Goal: Task Accomplishment & Management: Manage account settings

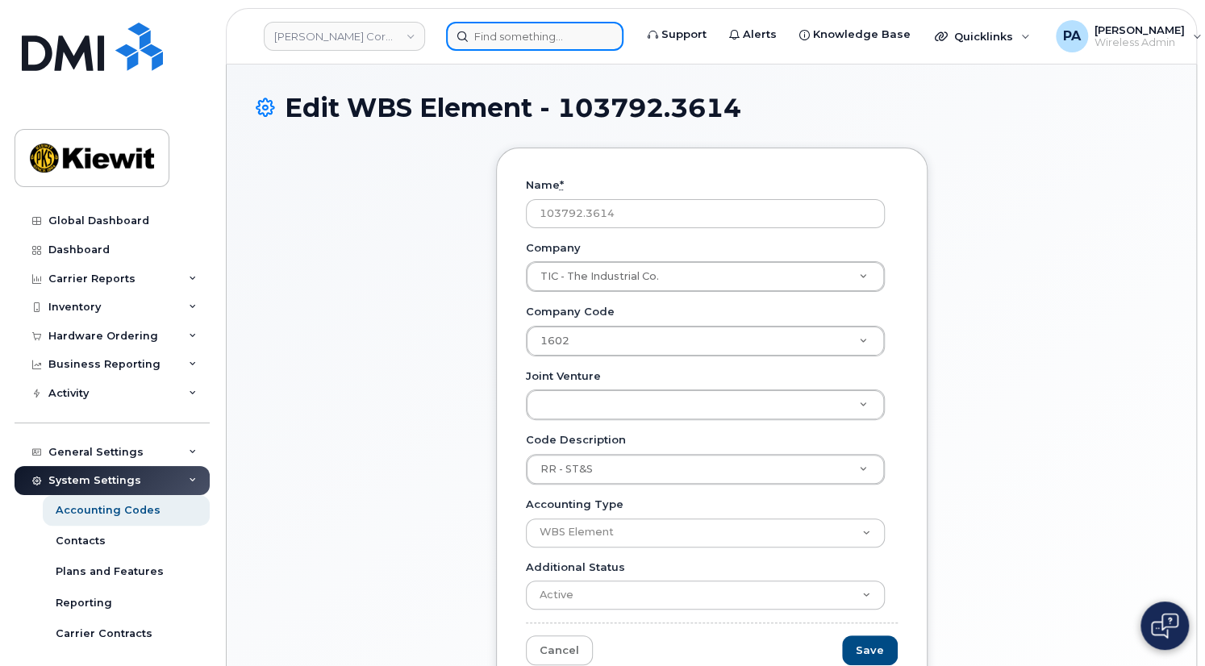
click at [524, 37] on input at bounding box center [534, 36] width 177 height 29
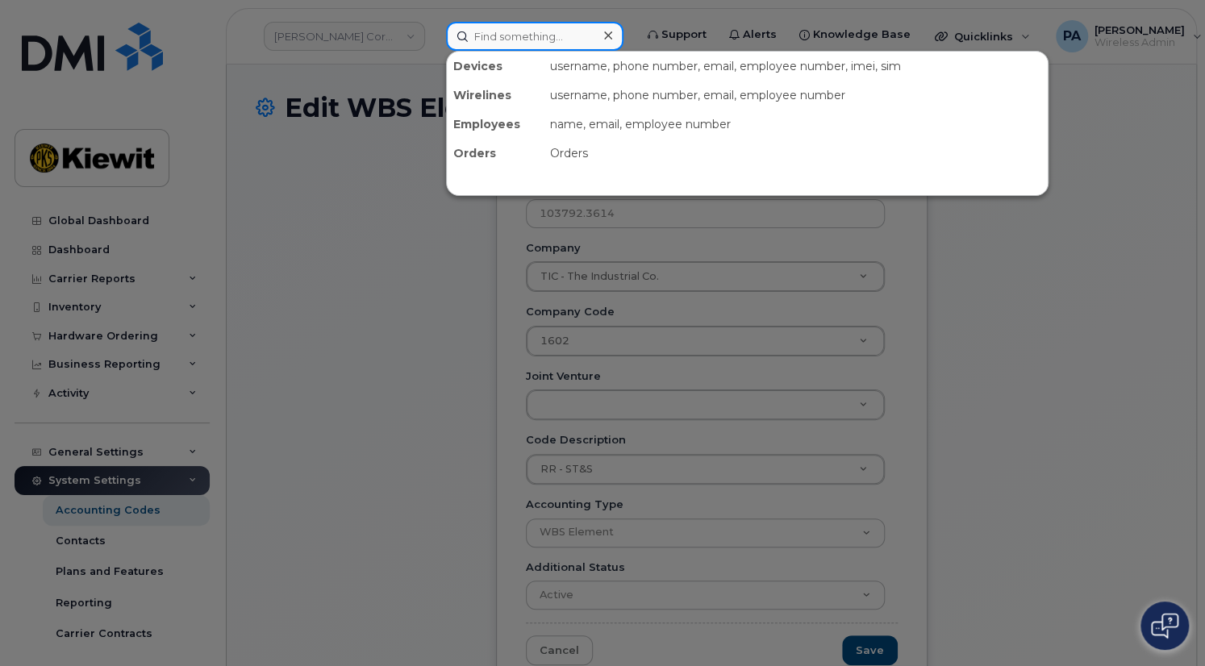
paste input "604-202-1858"
type input "604-202-1858"
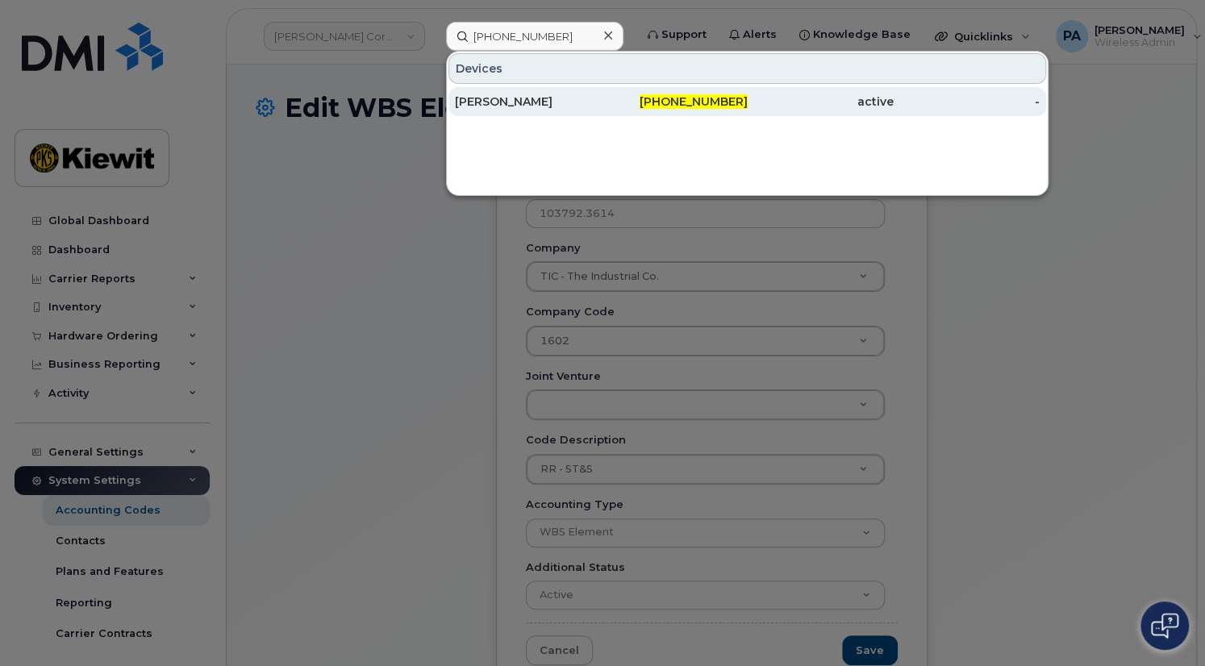
click at [601, 92] on div "Robin Farr" at bounding box center [674, 101] width 146 height 29
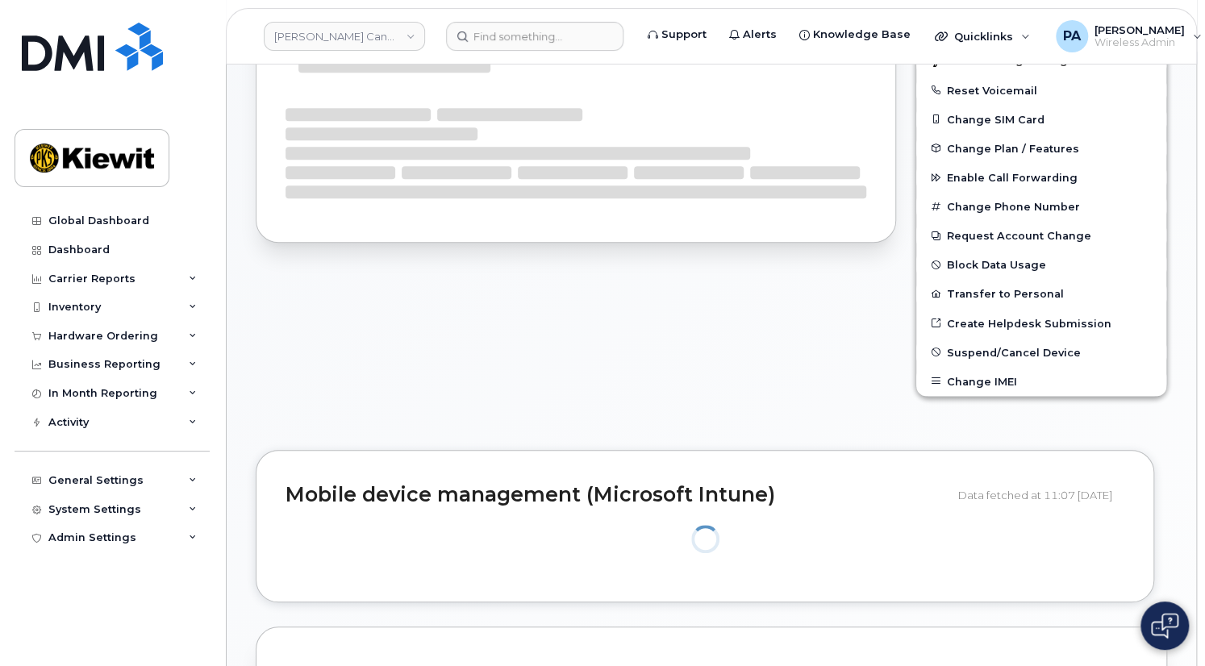
scroll to position [353, 0]
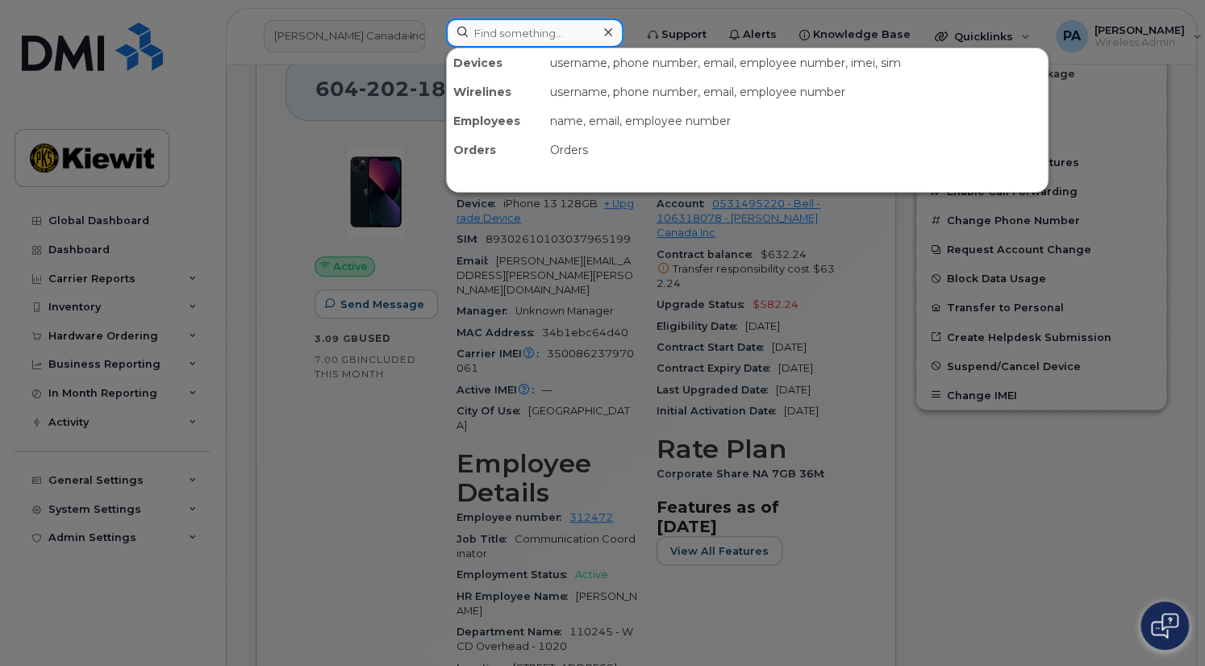
click at [534, 35] on input at bounding box center [534, 33] width 177 height 29
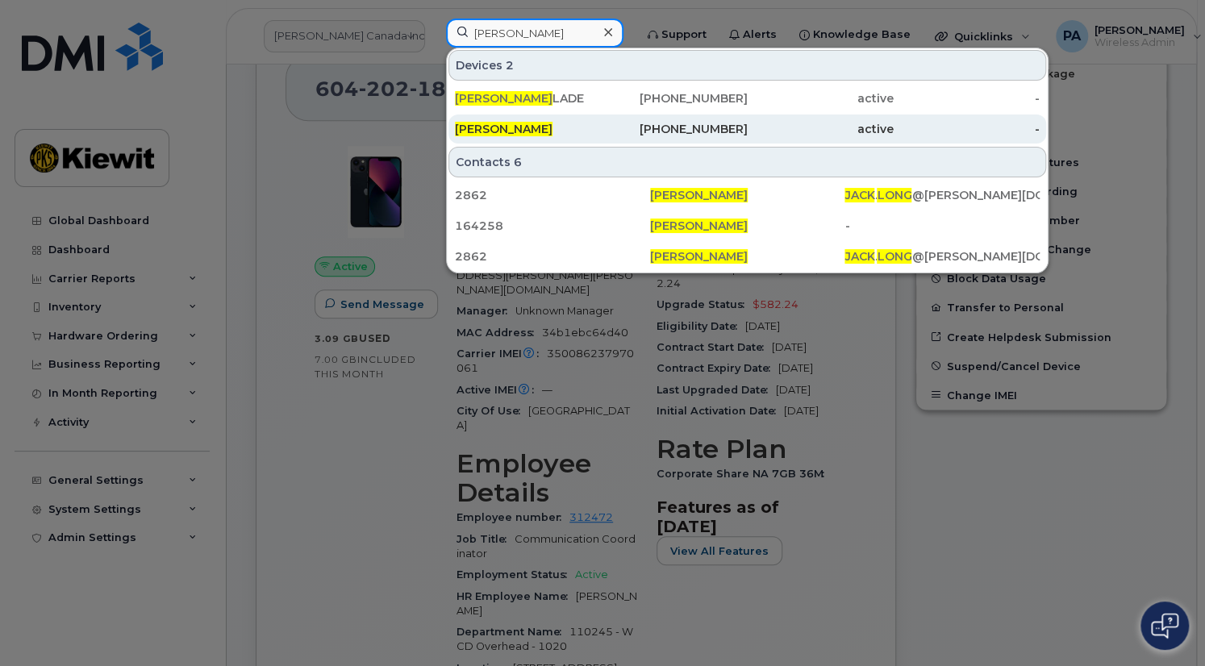
type input "jack long"
click at [526, 128] on div "[PERSON_NAME]" at bounding box center [528, 129] width 146 height 16
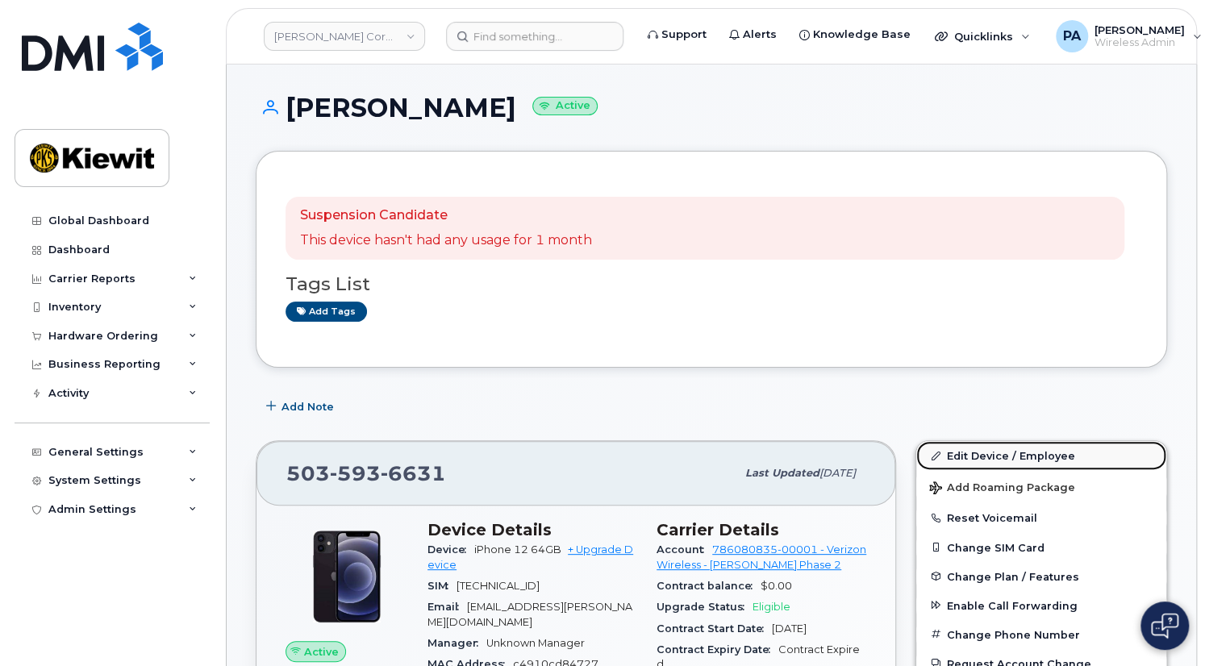
drag, startPoint x: 980, startPoint y: 458, endPoint x: 971, endPoint y: 453, distance: 10.1
click at [980, 458] on link "Edit Device / Employee" at bounding box center [1042, 455] width 250 height 29
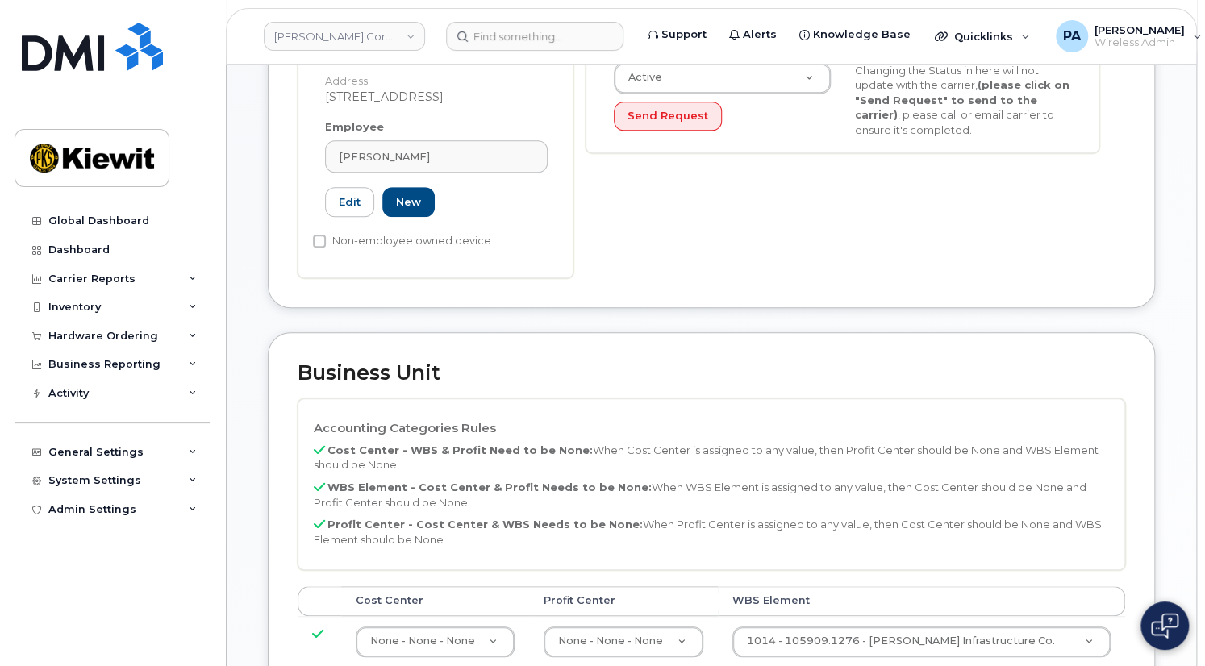
scroll to position [660, 0]
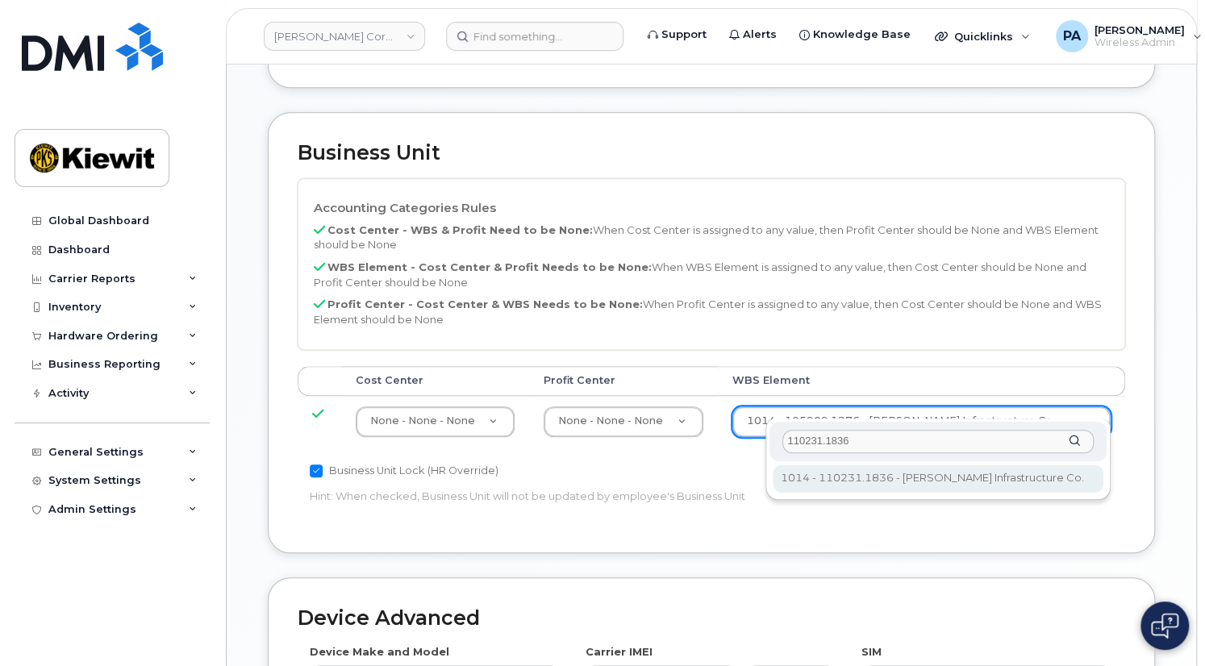
type input "110231.1836"
type input "33466284"
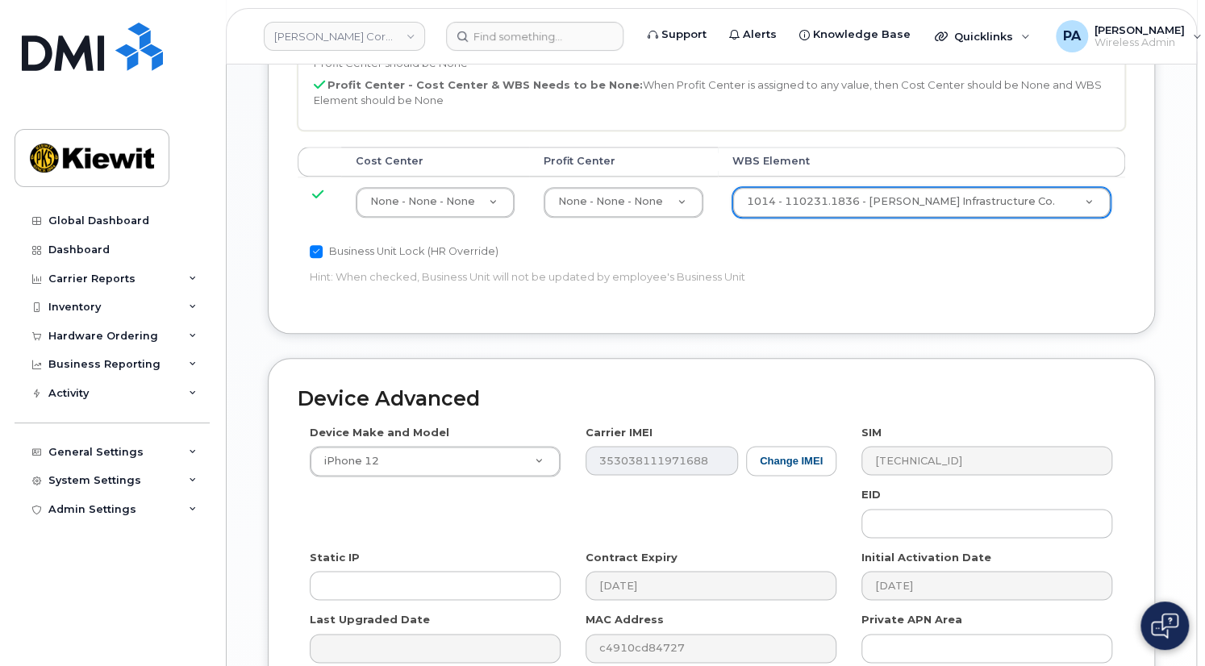
scroll to position [1033, 0]
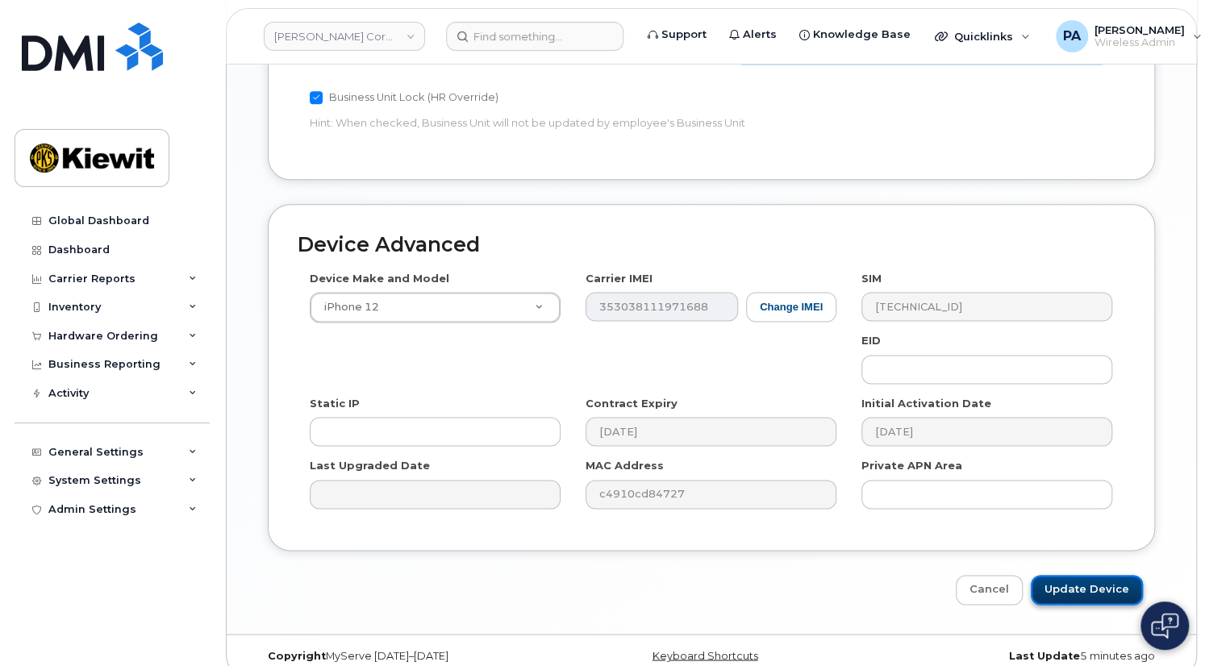
click at [1090, 575] on input "Update Device" at bounding box center [1087, 590] width 112 height 30
type input "Saving..."
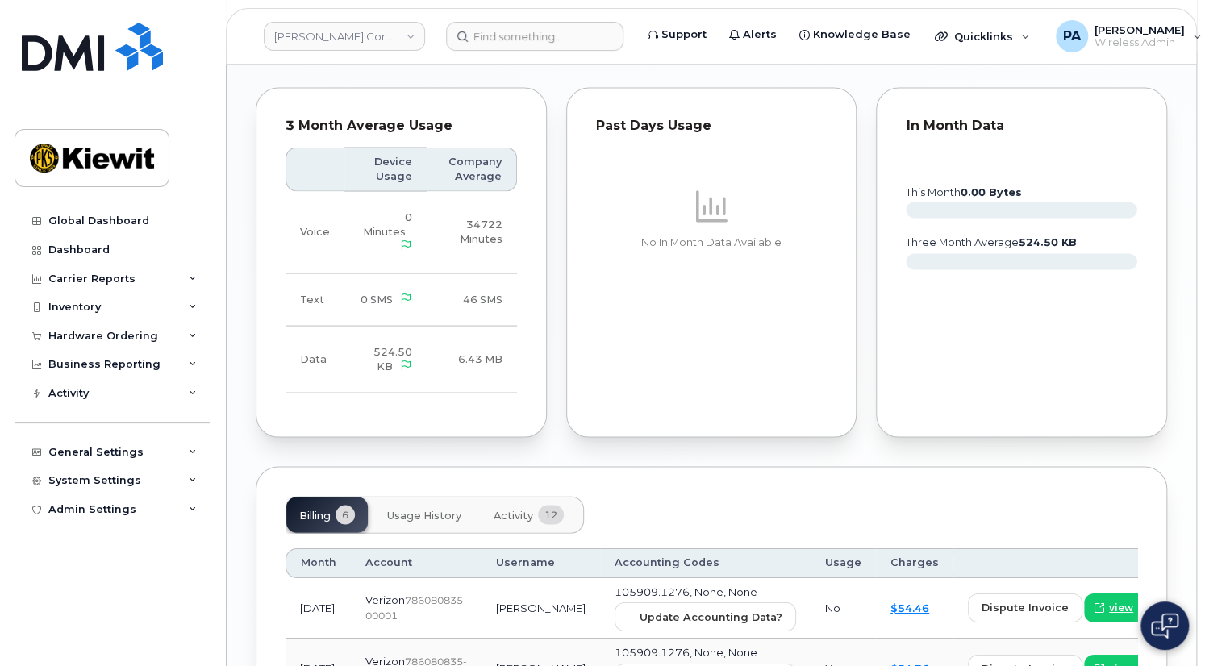
scroll to position [1928, 0]
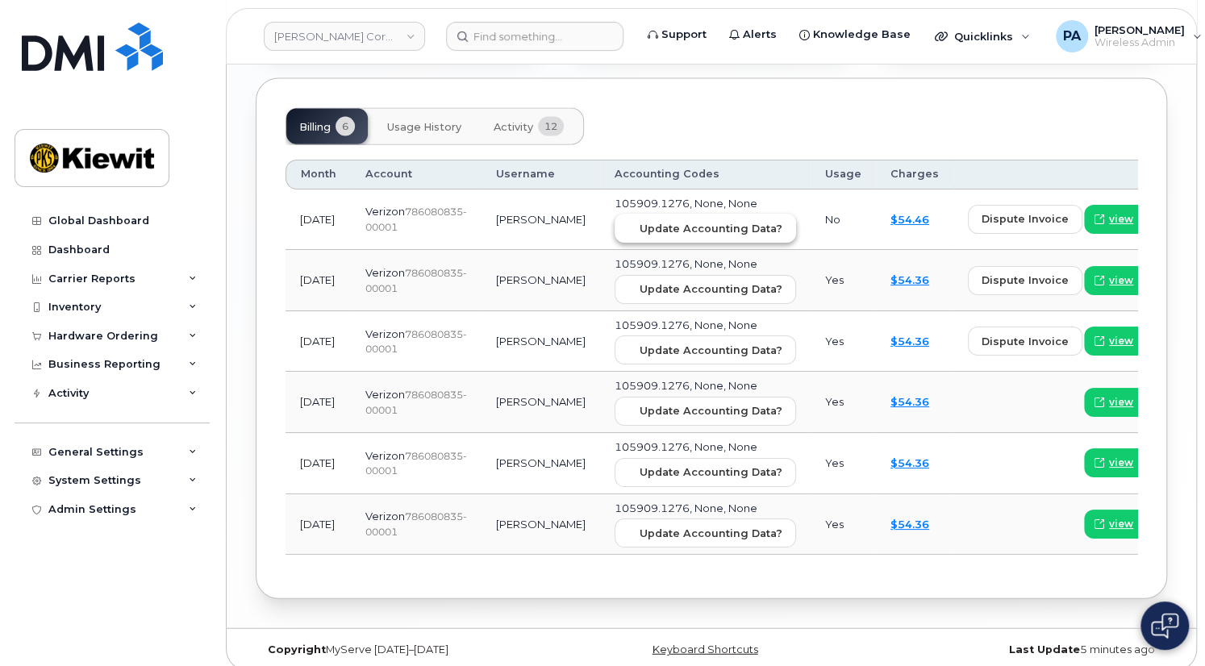
click at [618, 214] on button "Update Accounting Data?" at bounding box center [706, 228] width 182 height 29
click at [88, 332] on div "Hardware Ordering" at bounding box center [103, 336] width 110 height 13
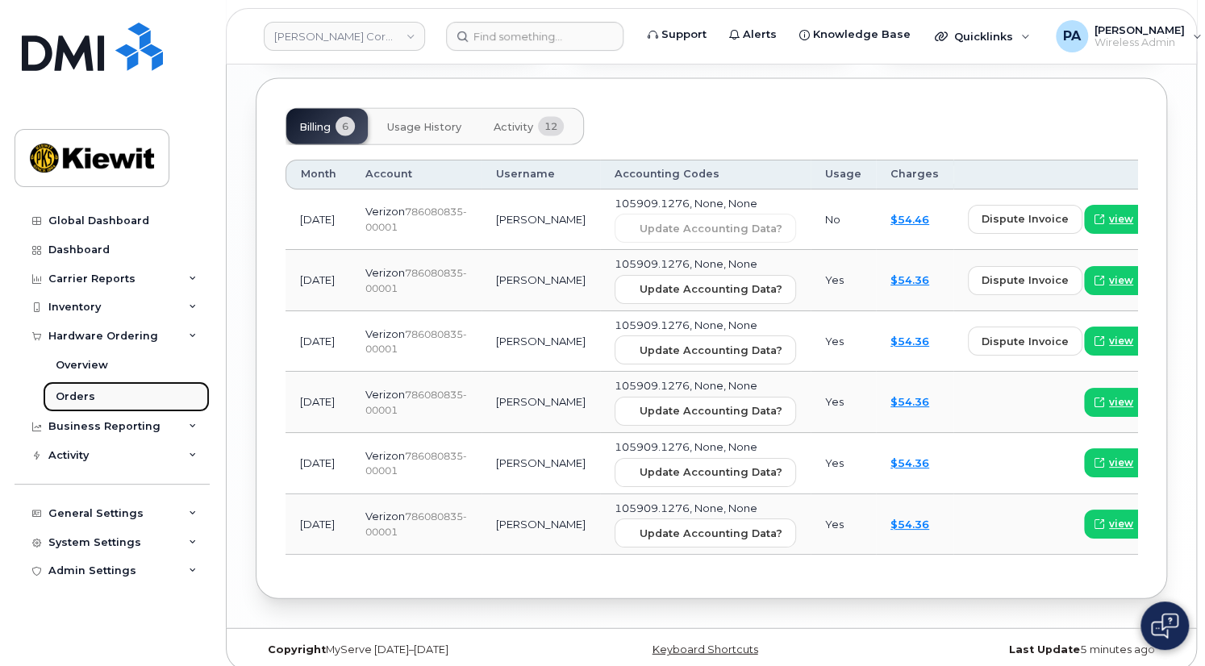
click at [46, 395] on link "Orders" at bounding box center [126, 397] width 167 height 31
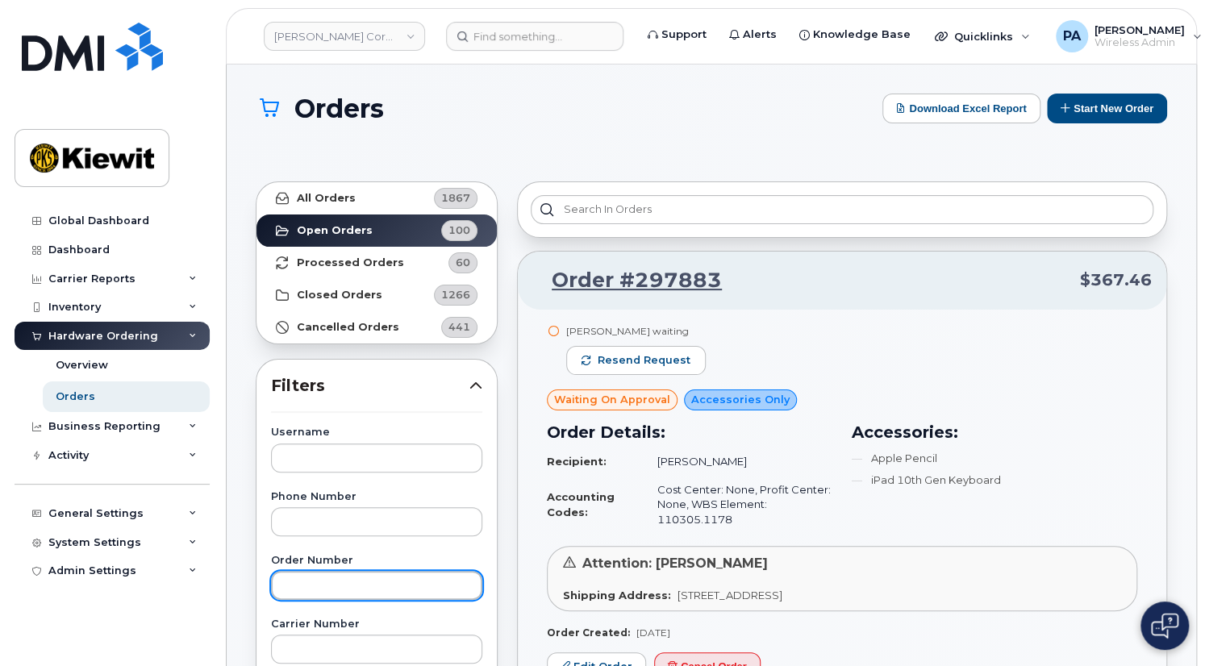
click at [375, 581] on input "text" at bounding box center [376, 585] width 211 height 29
paste input "297618"
type input "297618"
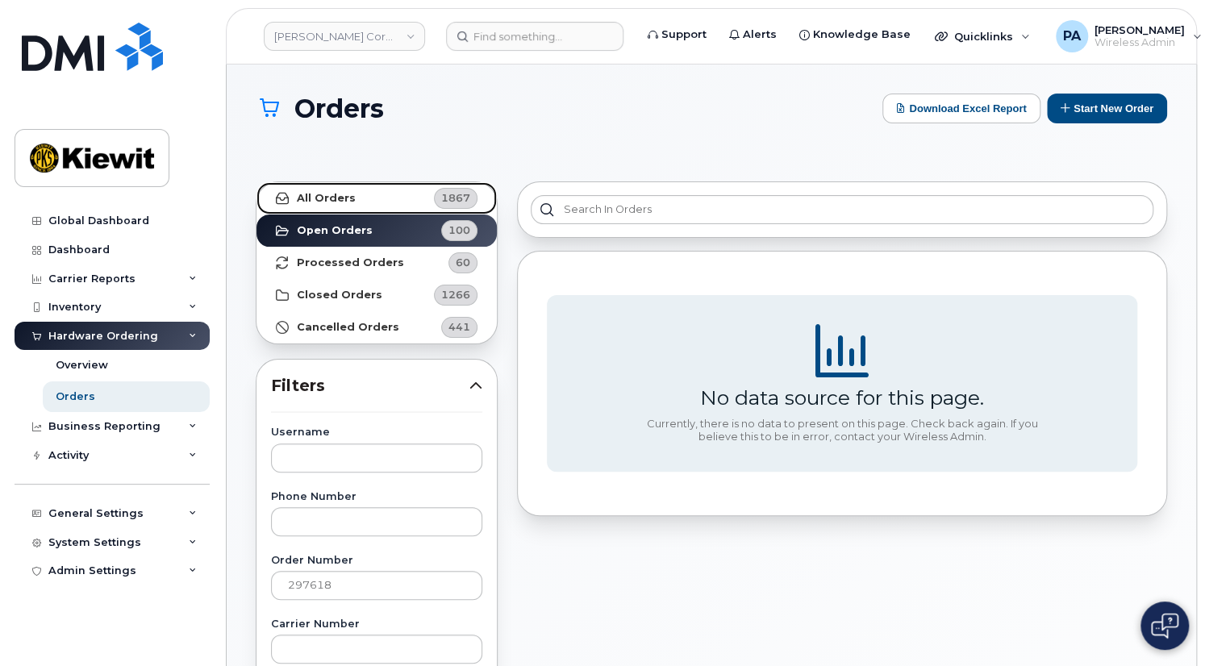
click at [398, 206] on link "All Orders 1867" at bounding box center [377, 198] width 240 height 32
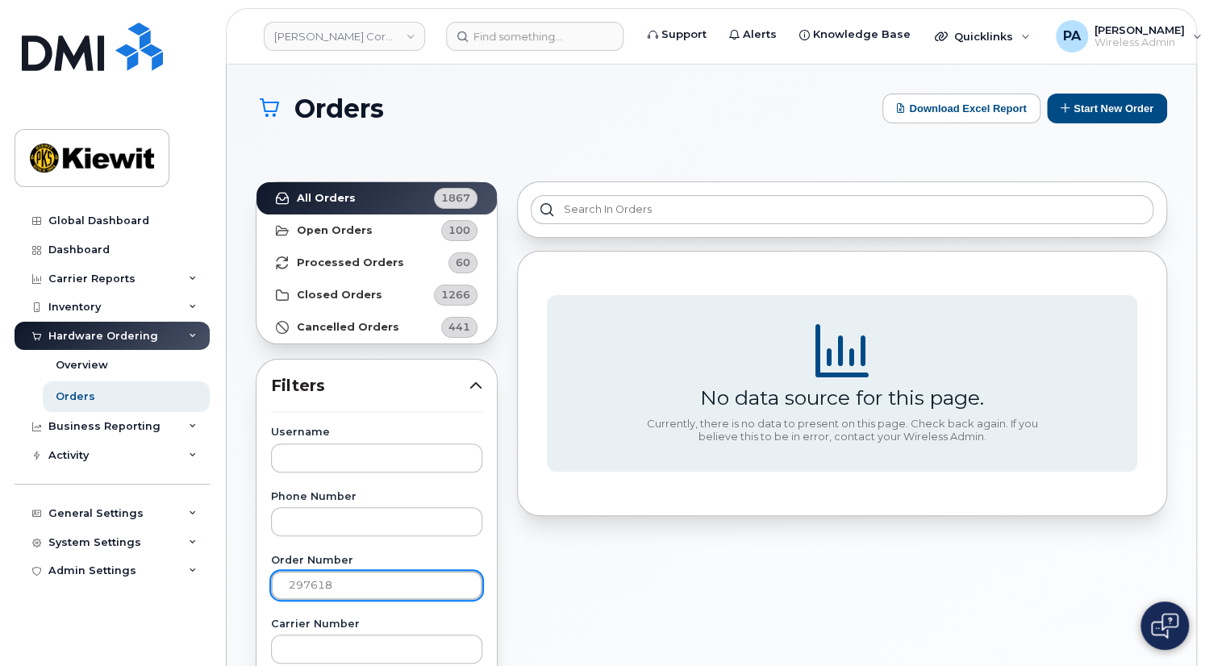
click at [361, 587] on input "297618" at bounding box center [376, 585] width 211 height 29
drag, startPoint x: 361, startPoint y: 587, endPoint x: 218, endPoint y: 585, distance: 143.6
click at [356, 60] on header "[PERSON_NAME] Corporation Support Alerts Knowledge Base Quicklinks Suspend / Ca…" at bounding box center [711, 36] width 971 height 56
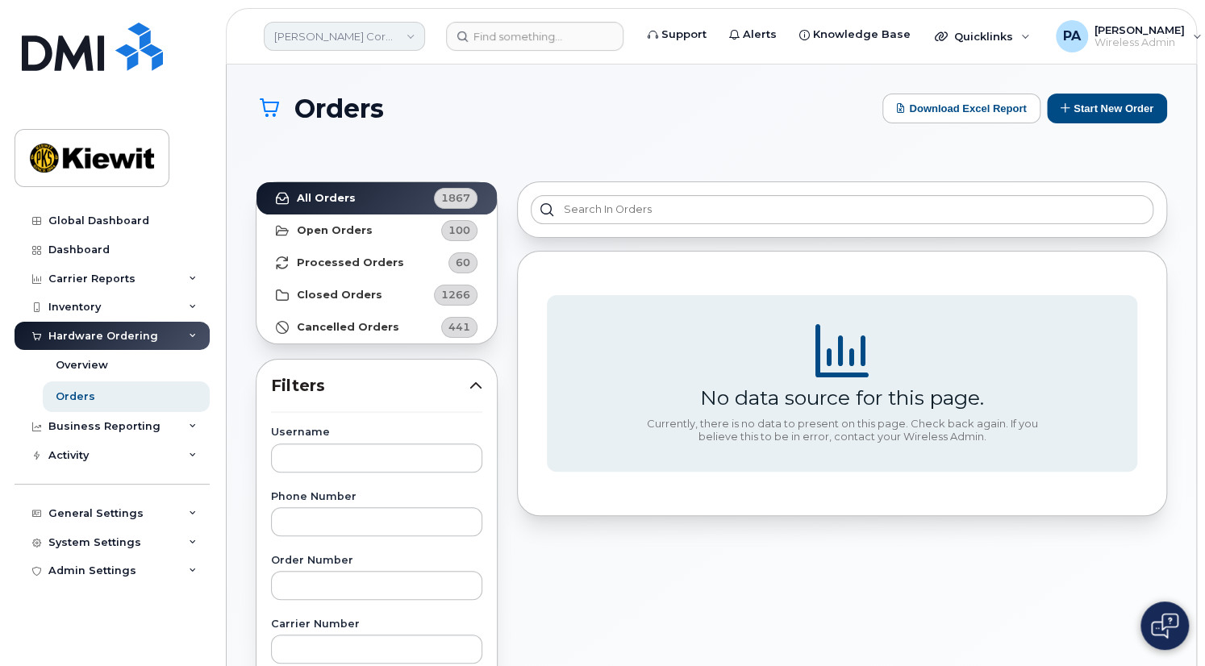
click at [361, 31] on link "[PERSON_NAME] Corporation" at bounding box center [344, 36] width 161 height 29
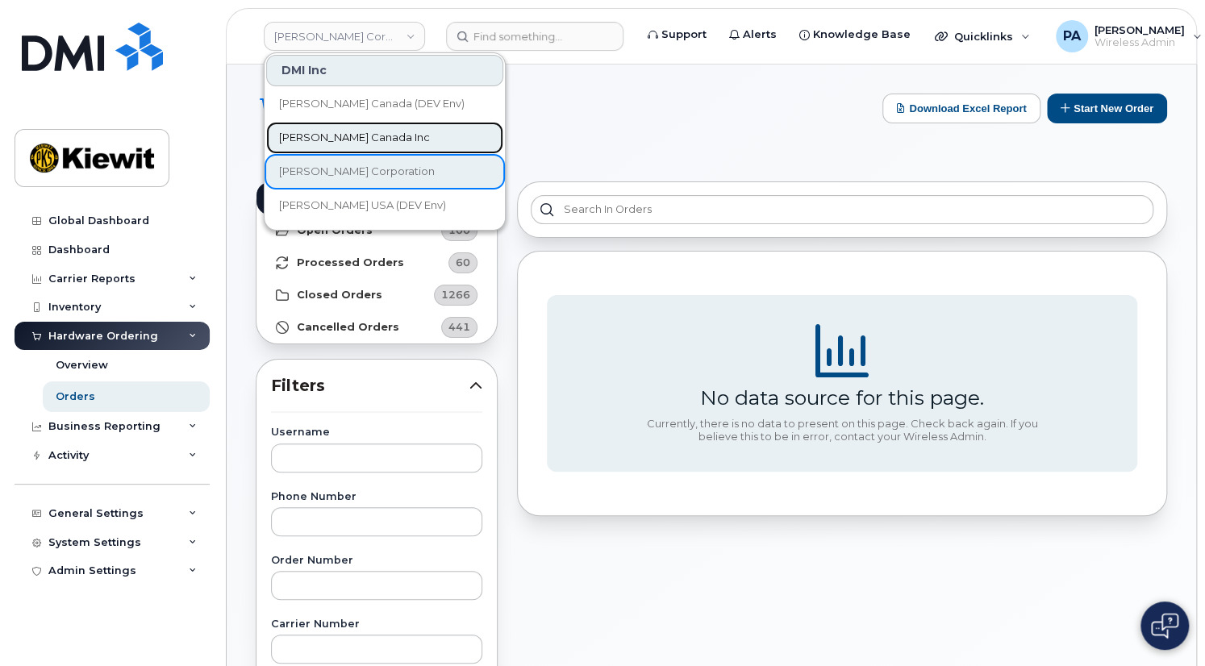
click at [312, 145] on span "[PERSON_NAME] Canada Inc" at bounding box center [354, 138] width 151 height 16
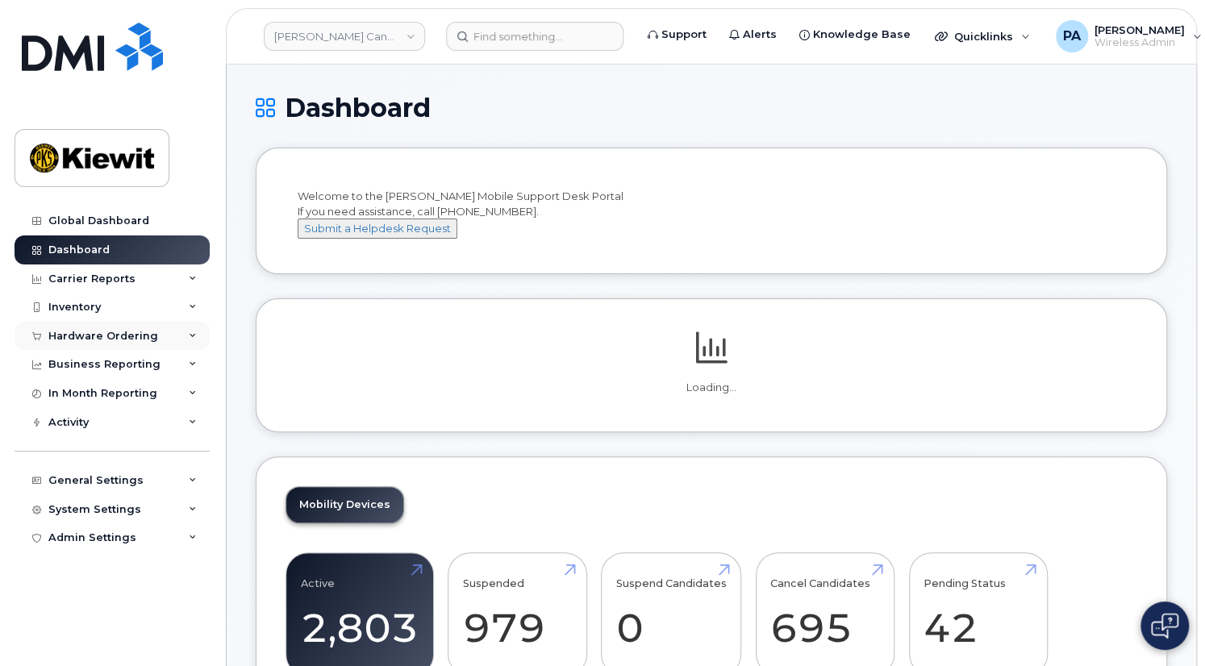
click at [106, 330] on div "Hardware Ordering" at bounding box center [103, 336] width 110 height 13
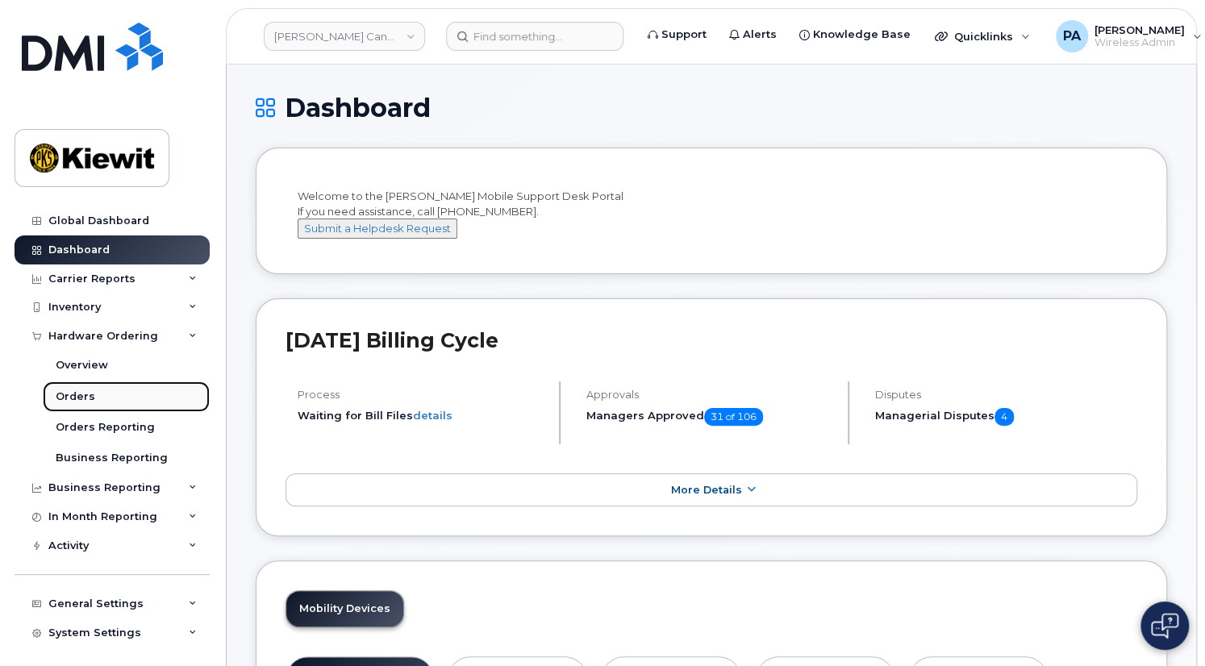
click at [81, 399] on div "Orders" at bounding box center [76, 397] width 40 height 15
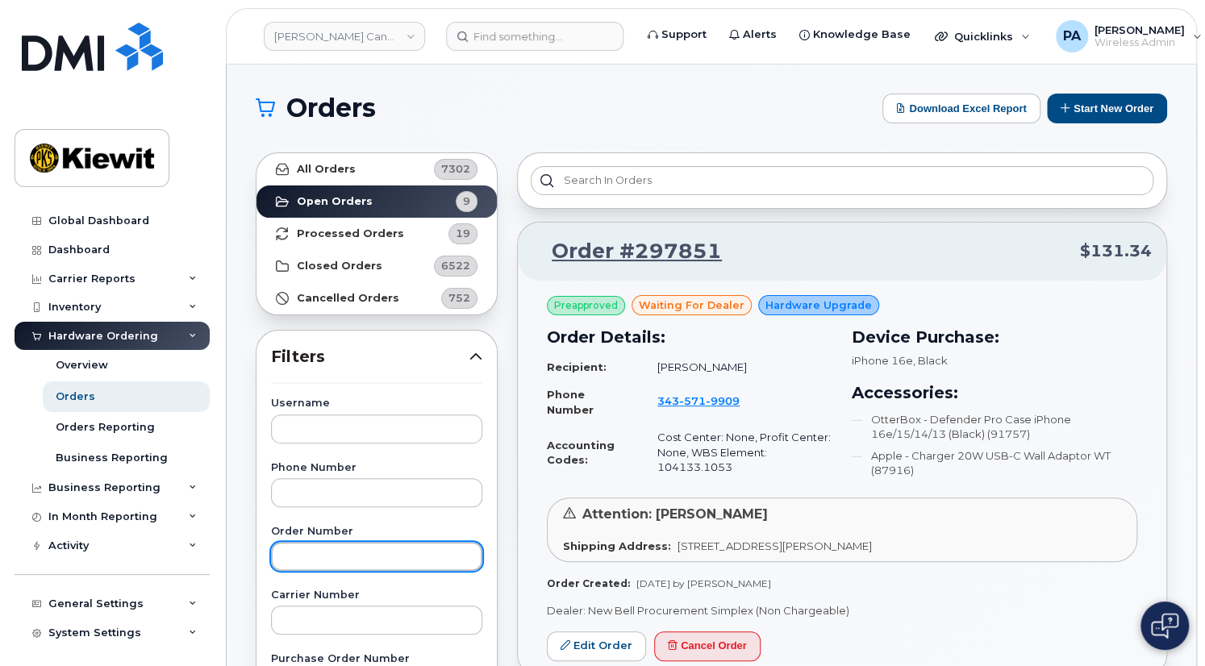
click at [307, 555] on input "text" at bounding box center [376, 556] width 211 height 29
paste input "297618"
type input "297618"
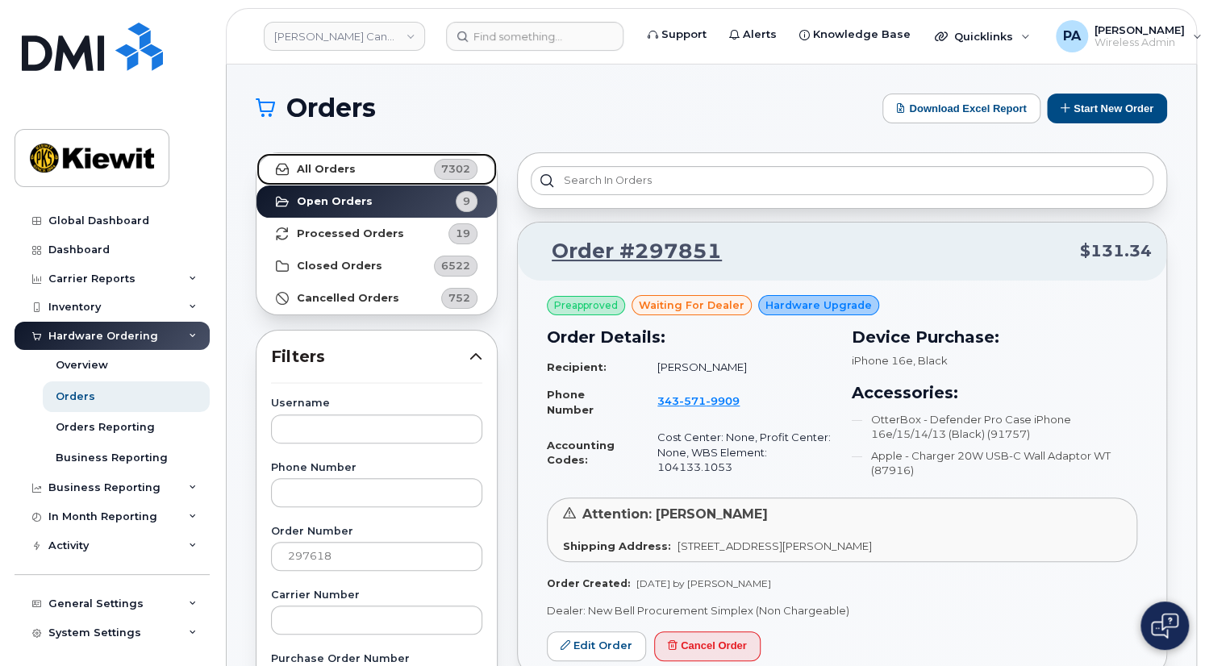
click at [402, 171] on link "All Orders 7302" at bounding box center [377, 169] width 240 height 32
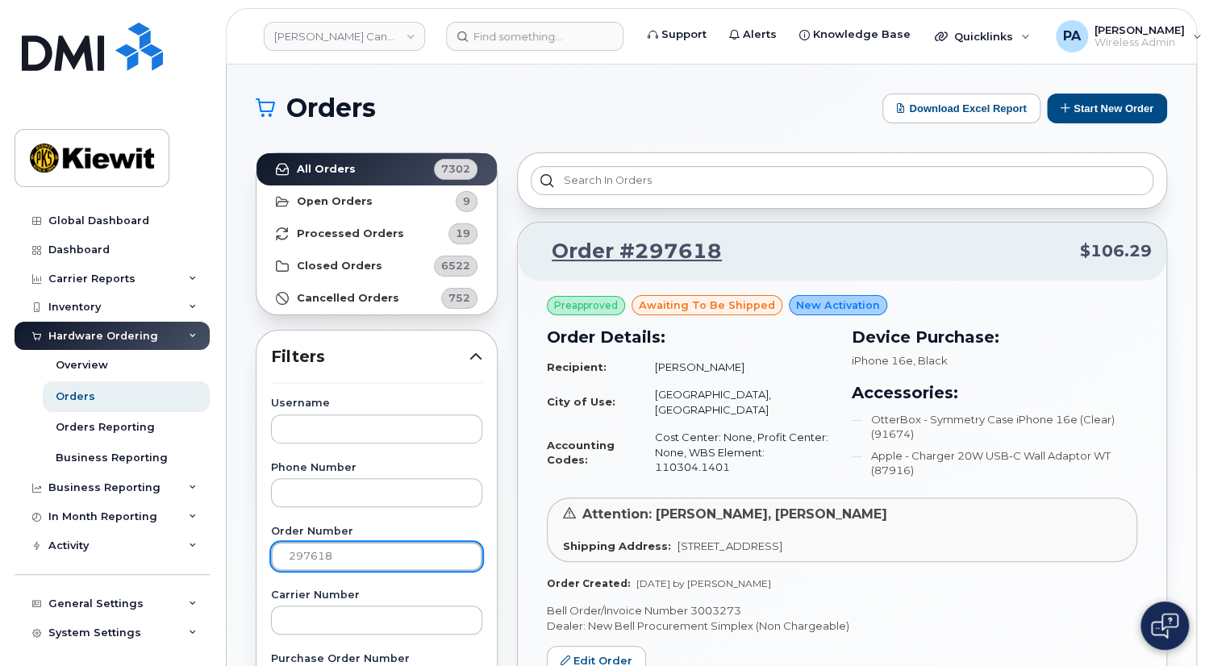
click at [339, 551] on input "297618" at bounding box center [376, 556] width 211 height 29
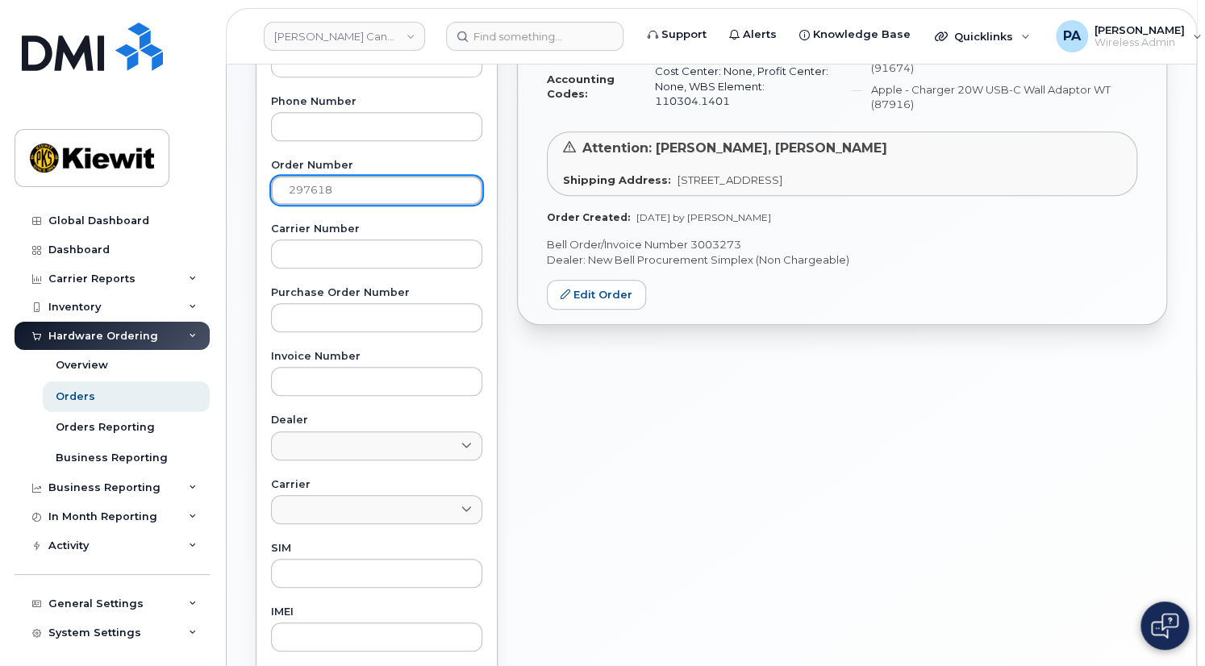
scroll to position [219, 0]
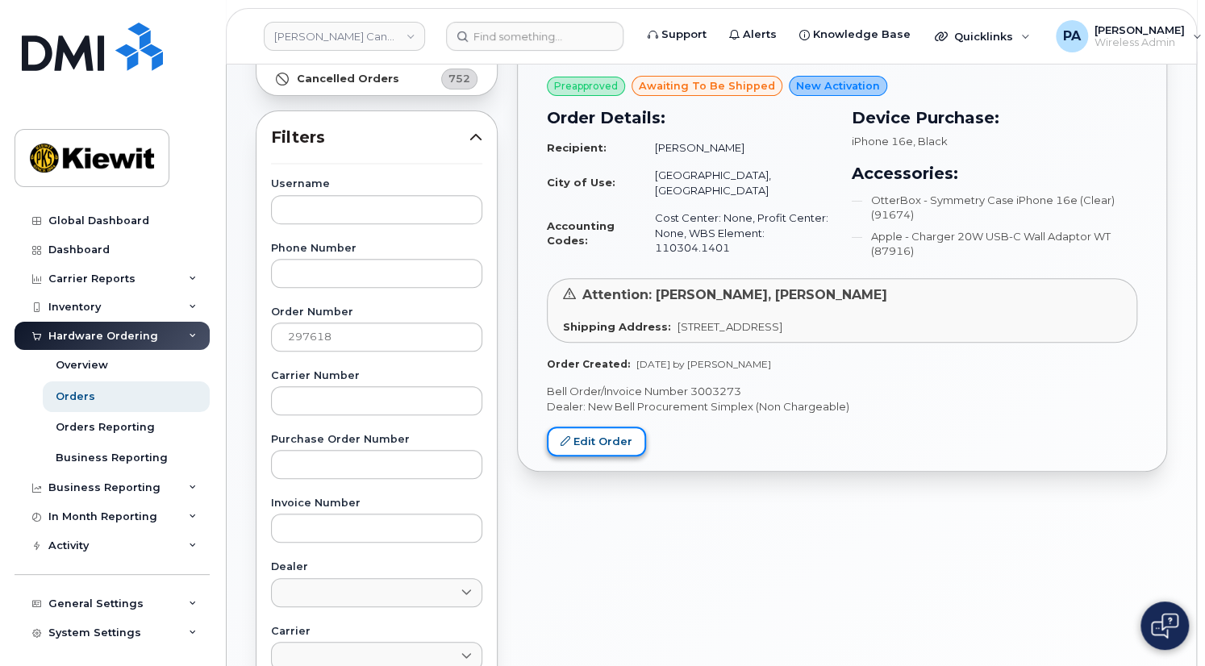
click at [597, 443] on link "Edit Order" at bounding box center [596, 442] width 99 height 30
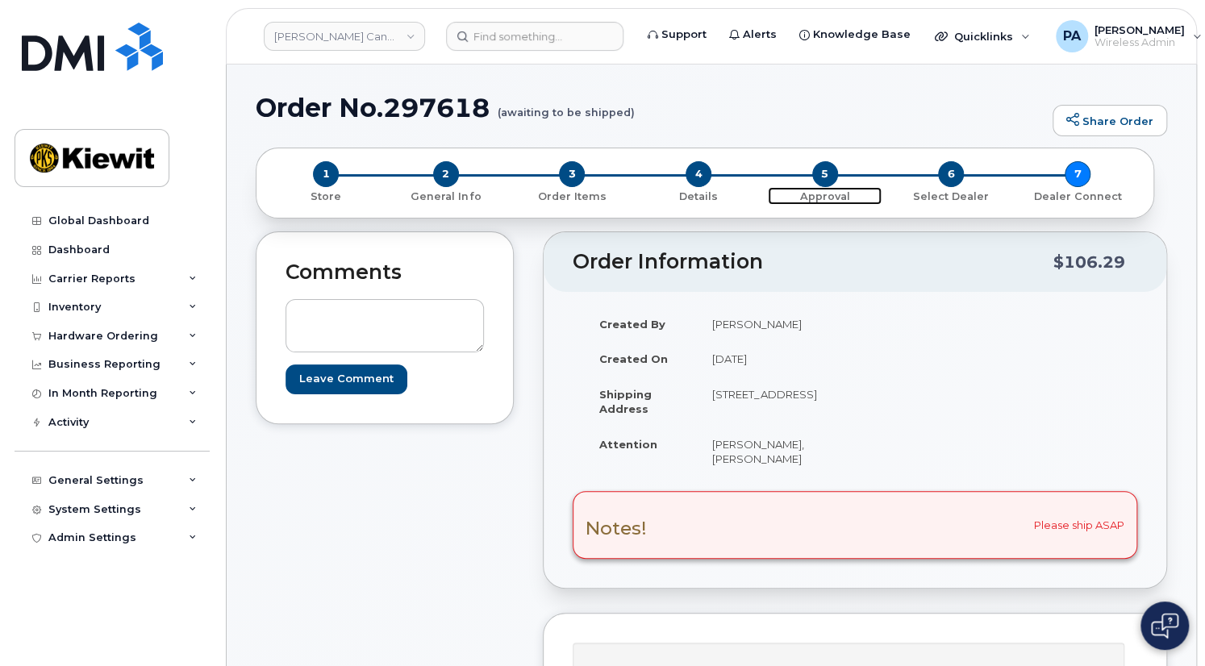
click at [817, 182] on span "5" at bounding box center [825, 174] width 26 height 26
click at [826, 180] on span "5" at bounding box center [825, 174] width 26 height 26
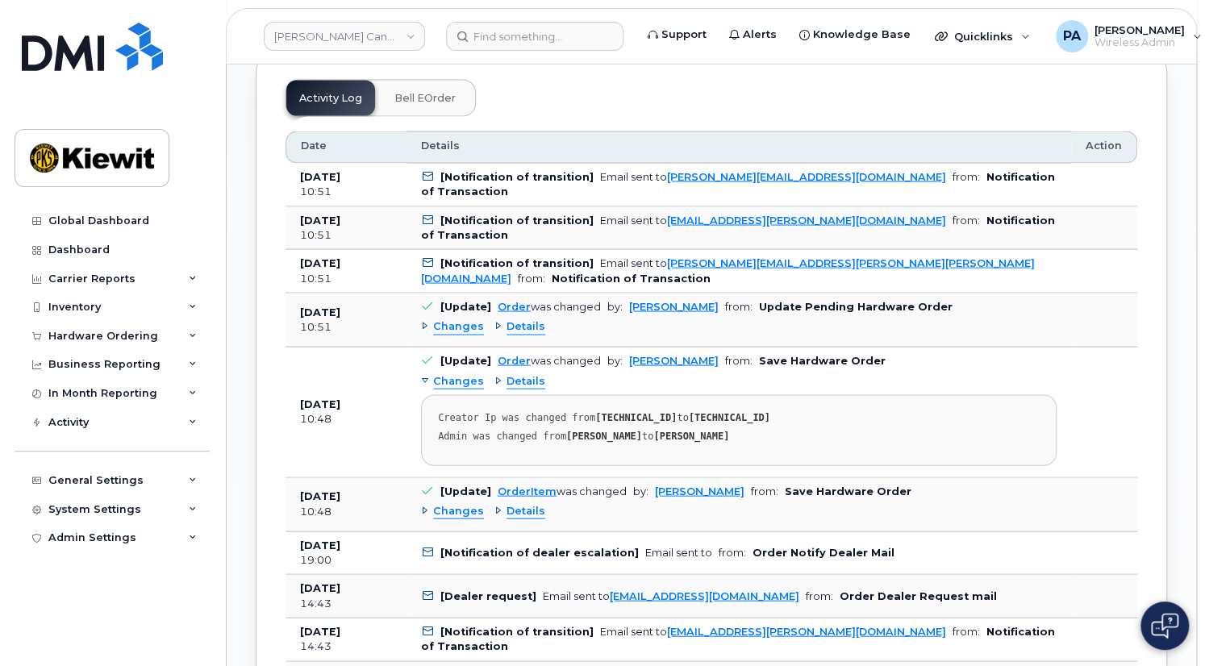
scroll to position [1540, 0]
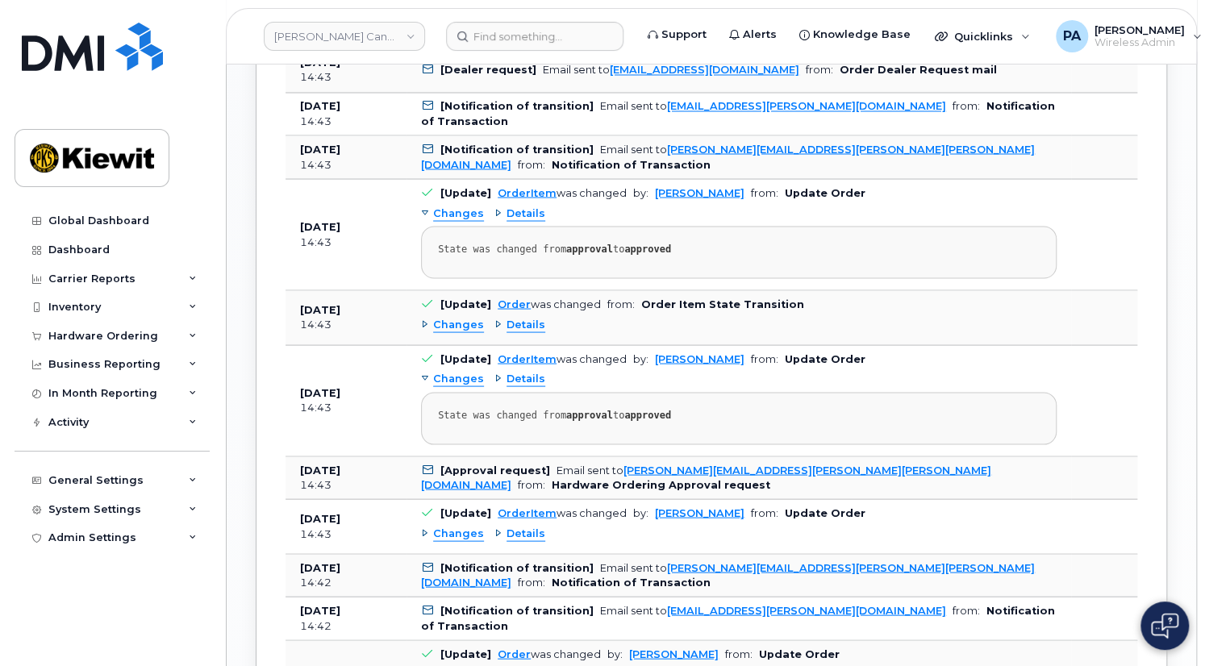
scroll to position [1614, 0]
